Goal: Find specific page/section

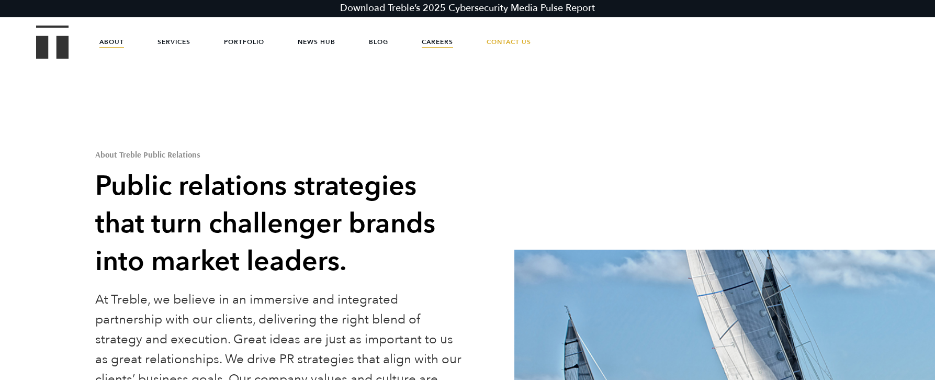
click at [439, 41] on link "Careers" at bounding box center [437, 41] width 31 height 31
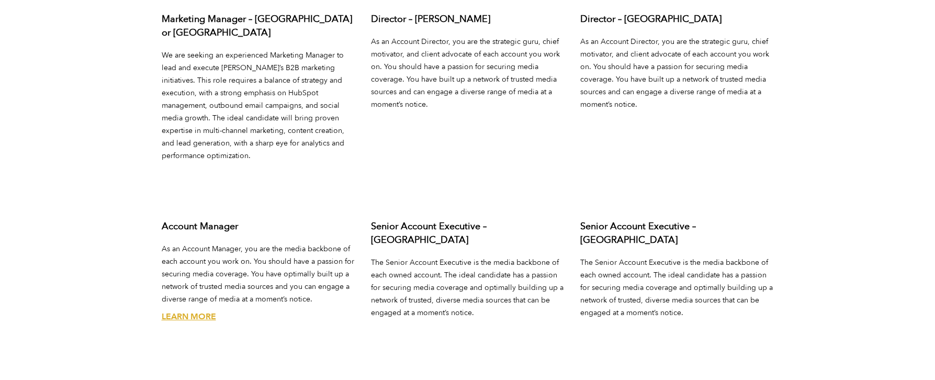
scroll to position [3973, 0]
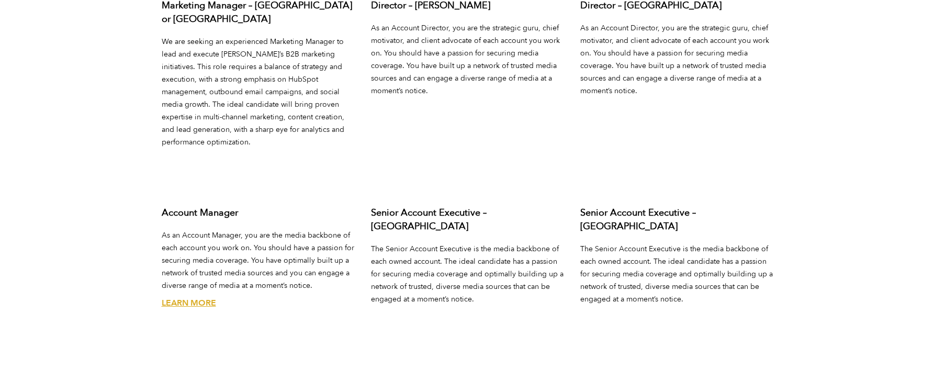
click at [201, 297] on link "Learn More" at bounding box center [189, 303] width 54 height 12
